Goal: Information Seeking & Learning: Understand process/instructions

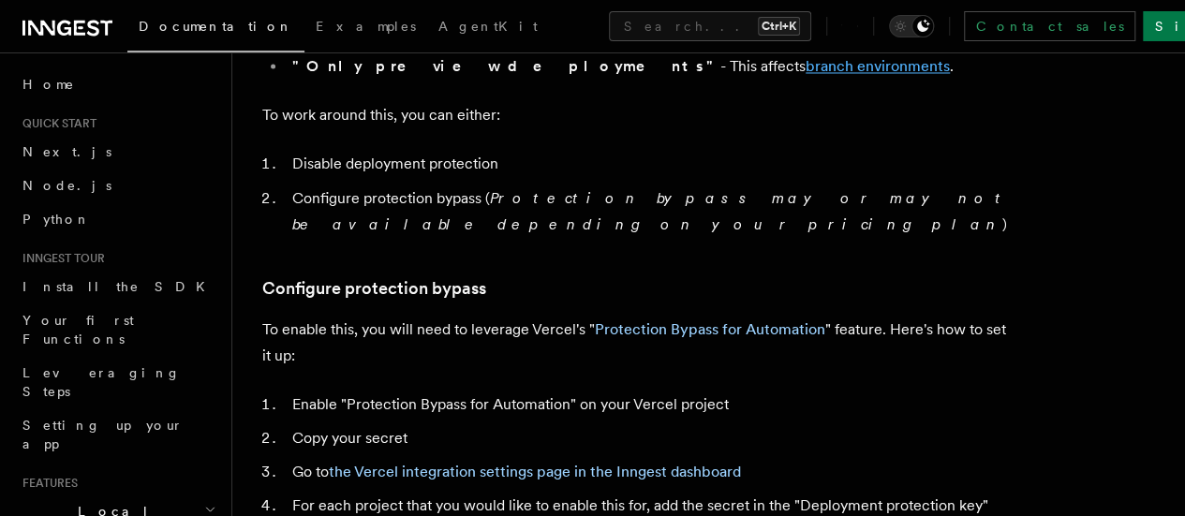
scroll to position [1690, 0]
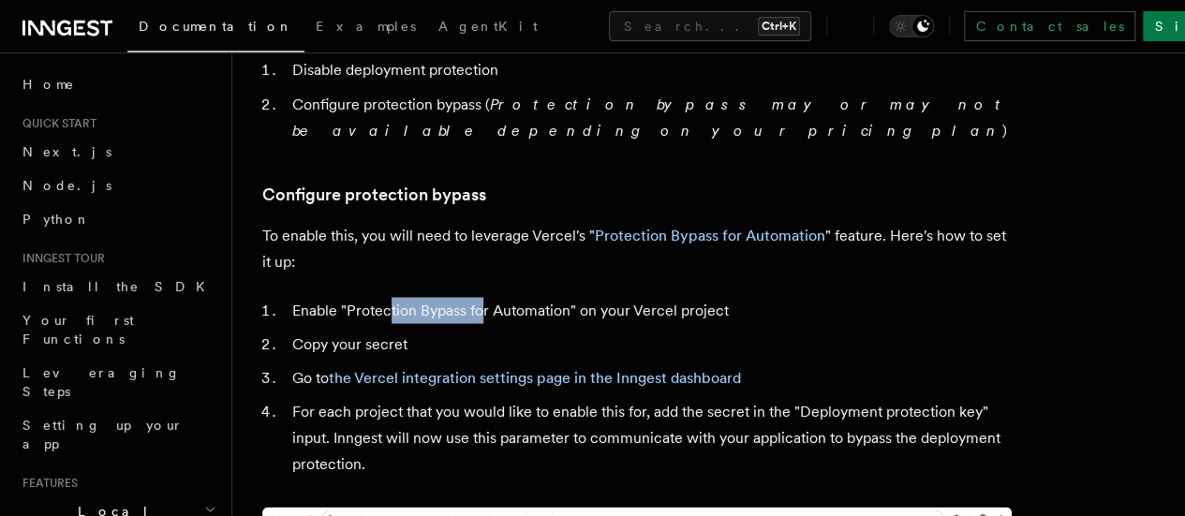
drag, startPoint x: 392, startPoint y: 329, endPoint x: 484, endPoint y: 334, distance: 92.9
click at [484, 323] on li "Enable "Protection Bypass for Automation" on your Vercel project" at bounding box center [649, 310] width 725 height 26
click at [525, 387] on ol "Enable "Protection Bypass for Automation" on your Vercel project Copy your secr…" at bounding box center [637, 387] width 750 height 180
drag, startPoint x: 351, startPoint y: 335, endPoint x: 555, endPoint y: 338, distance: 203.4
click at [555, 323] on li "Enable "Protection Bypass for Automation" on your Vercel project" at bounding box center [649, 310] width 725 height 26
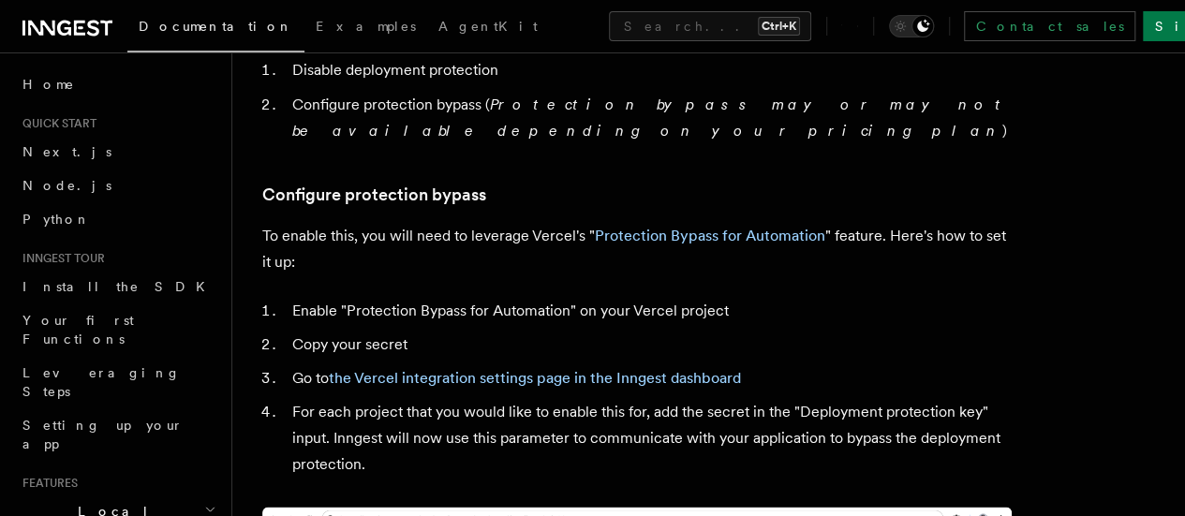
click at [599, 357] on li "Copy your secret" at bounding box center [649, 344] width 725 height 26
click at [505, 323] on li "Enable "Protection Bypass for Automation" on your Vercel project" at bounding box center [649, 310] width 725 height 26
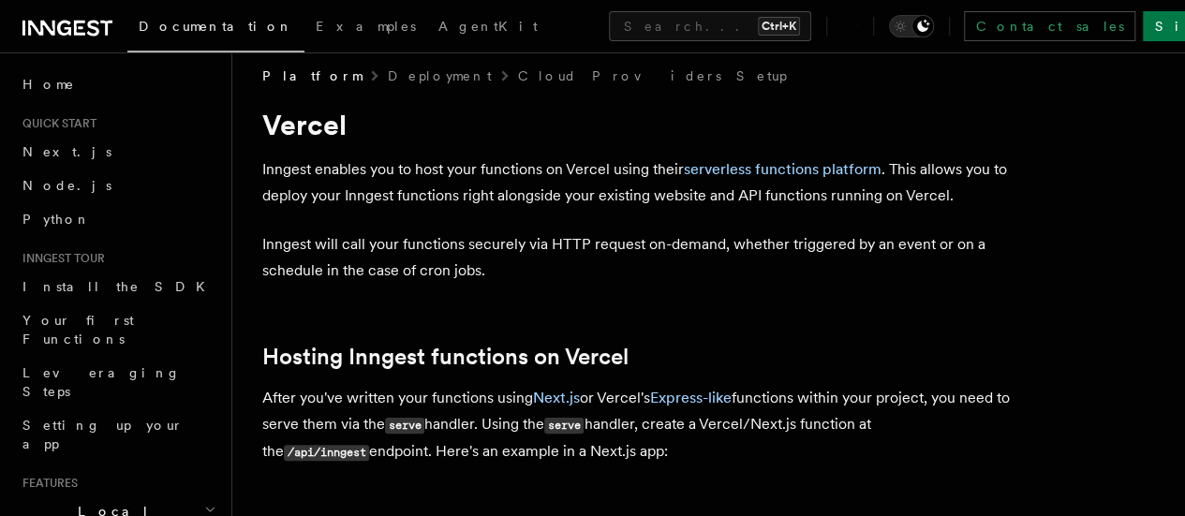
scroll to position [0, 0]
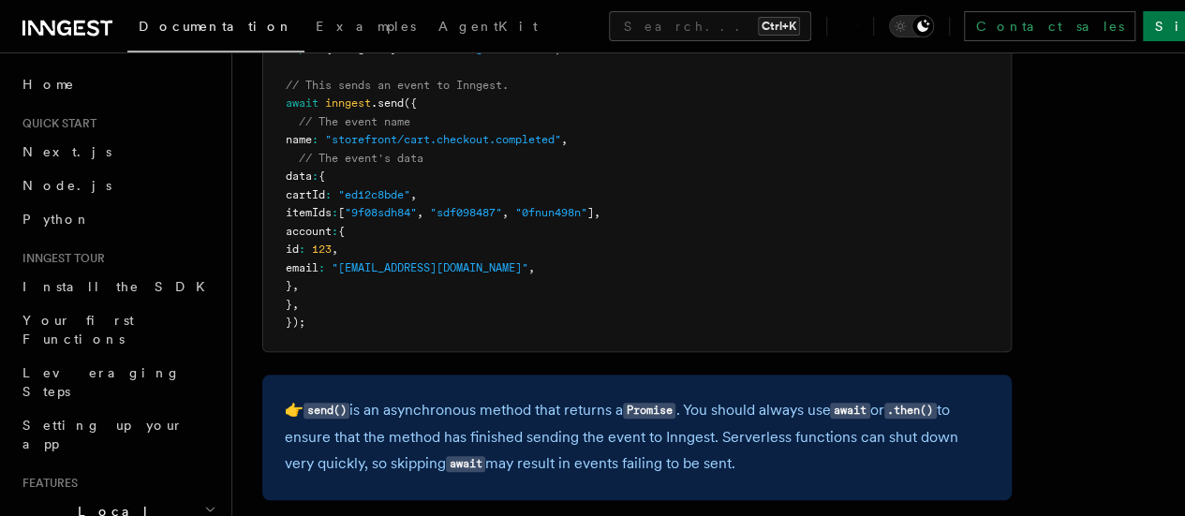
scroll to position [634, 0]
